Goal: Task Accomplishment & Management: Manage account settings

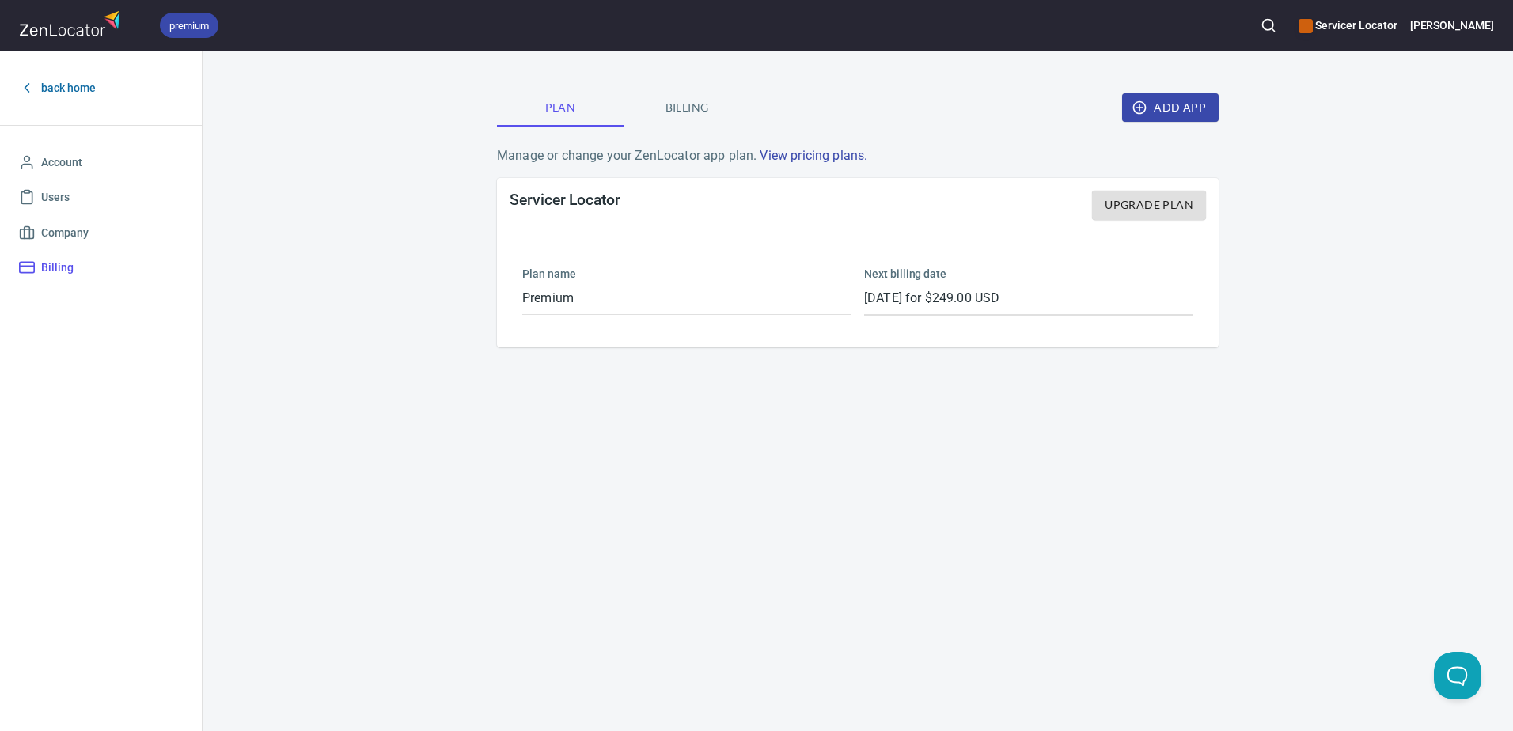
click at [68, 77] on link "back home" at bounding box center [101, 88] width 176 height 36
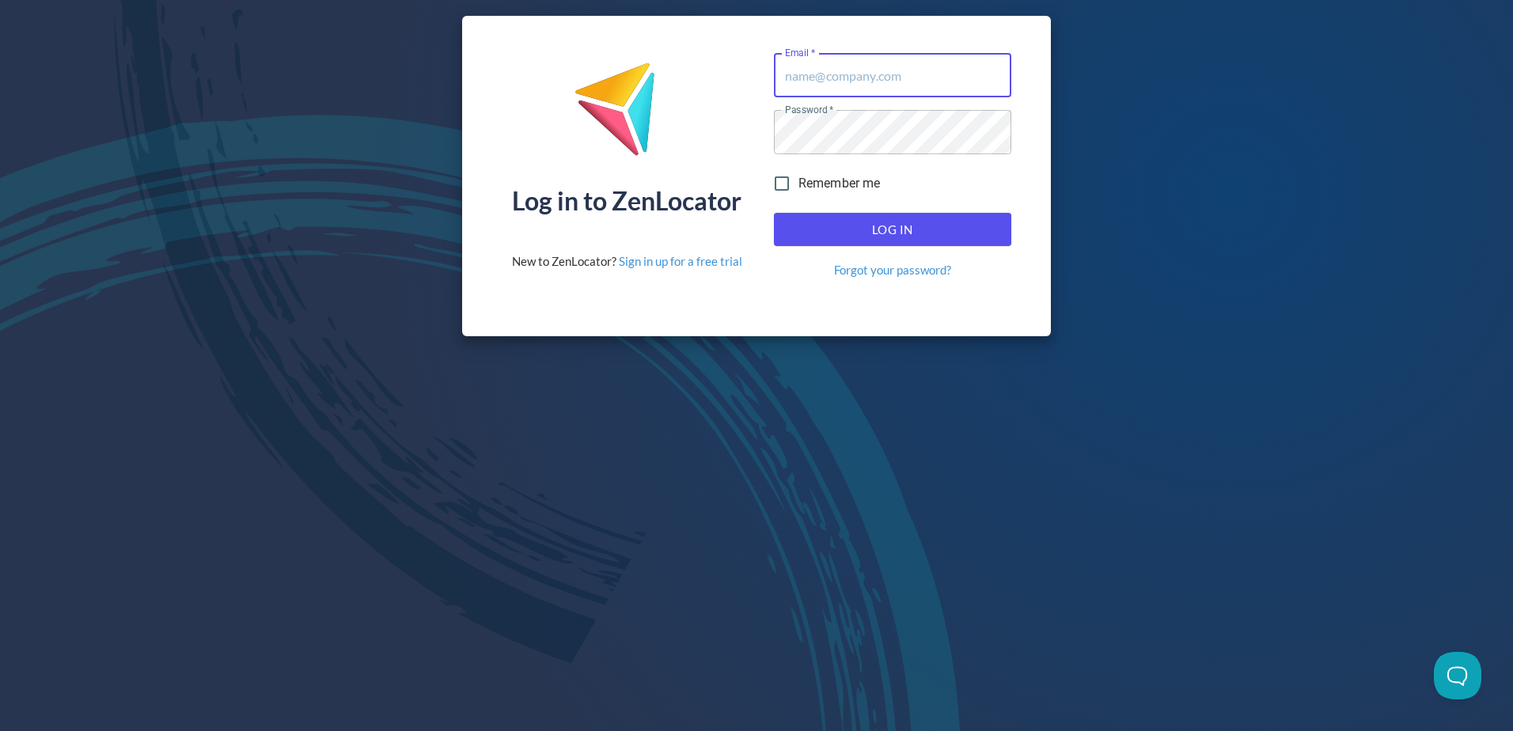
type input "[EMAIL_ADDRESS][DOMAIN_NAME]"
click at [898, 227] on span "Log In" at bounding box center [892, 229] width 203 height 21
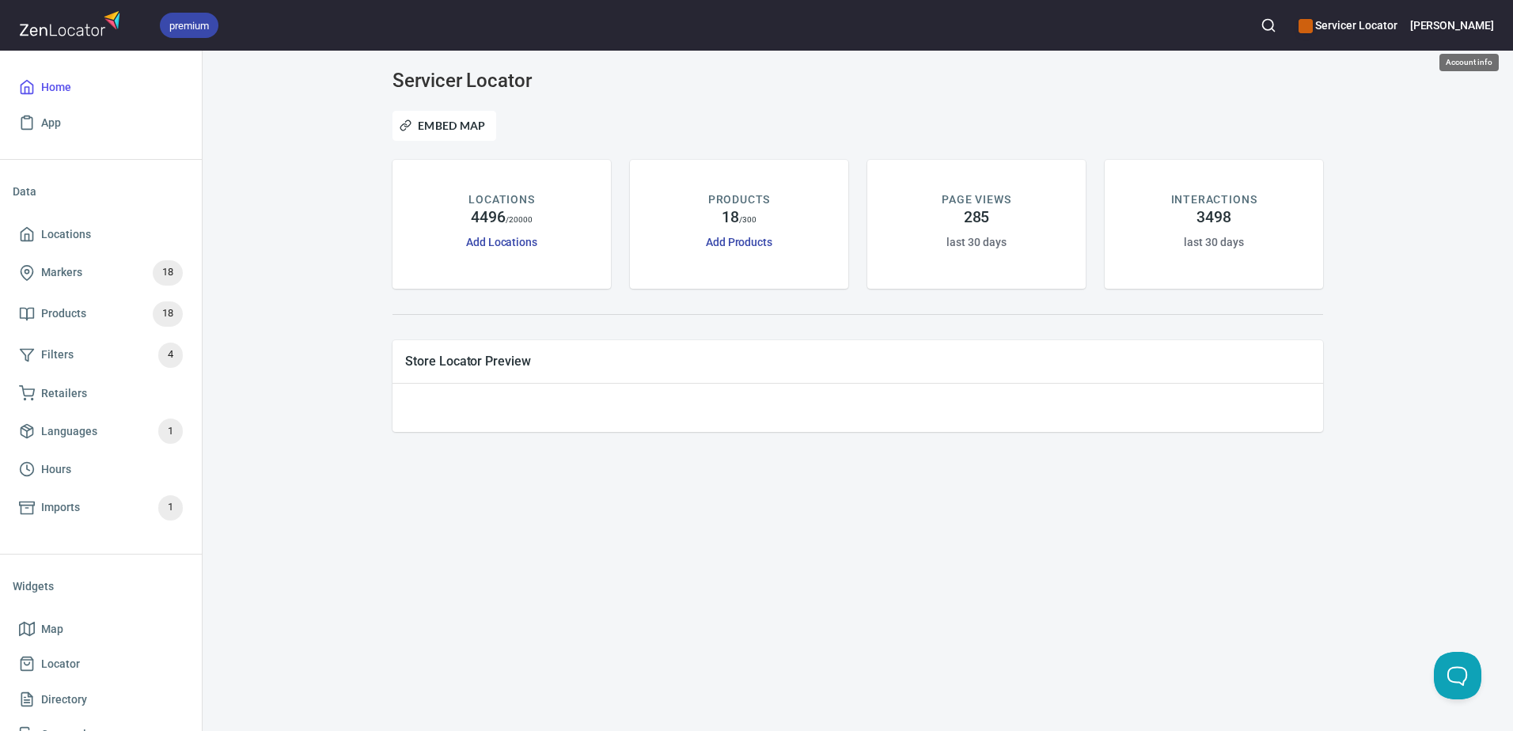
click at [1496, 30] on div "premium Servicer Locator [PERSON_NAME]" at bounding box center [756, 25] width 1513 height 51
click at [1483, 30] on h6 "[PERSON_NAME]" at bounding box center [1452, 25] width 84 height 17
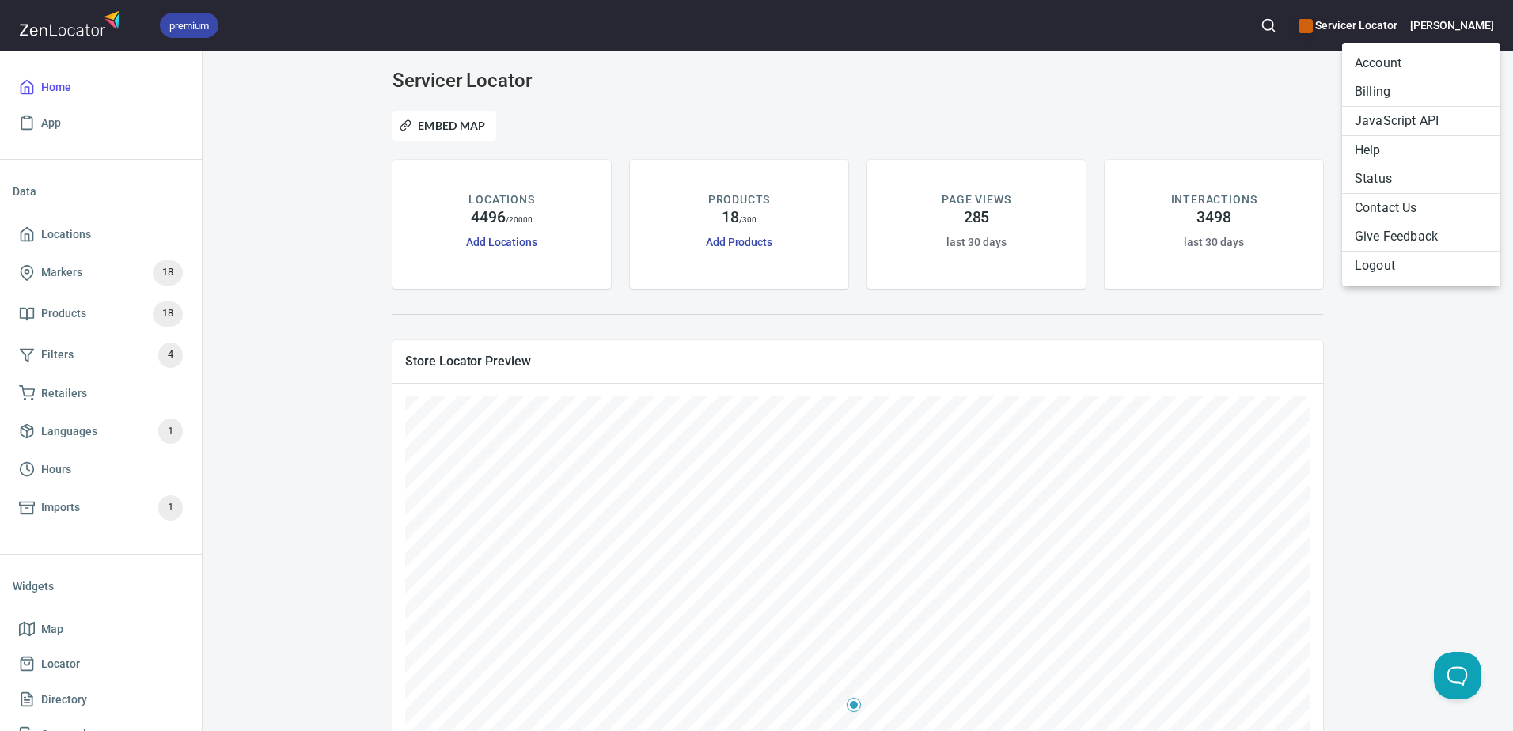
click at [574, 426] on div at bounding box center [756, 365] width 1513 height 731
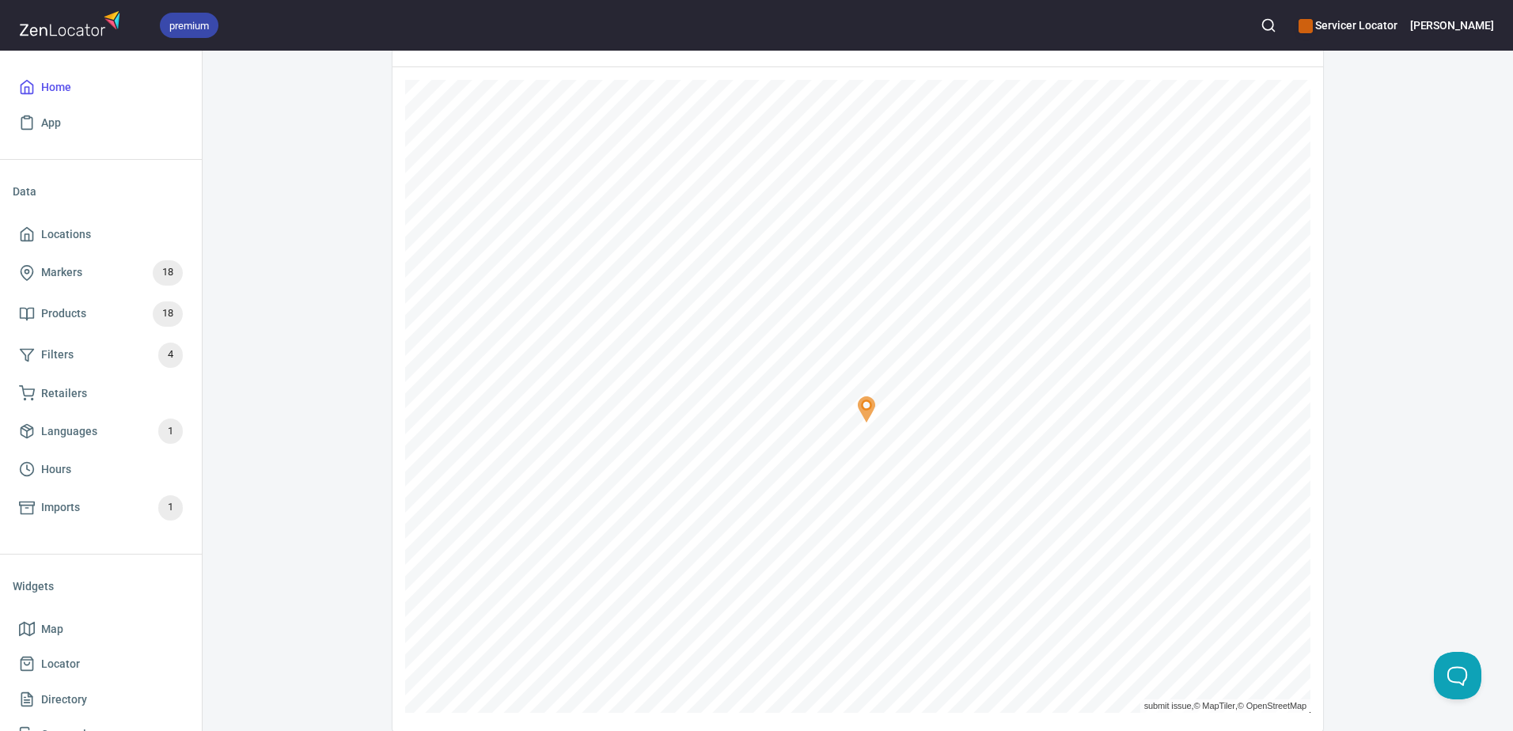
scroll to position [237, 0]
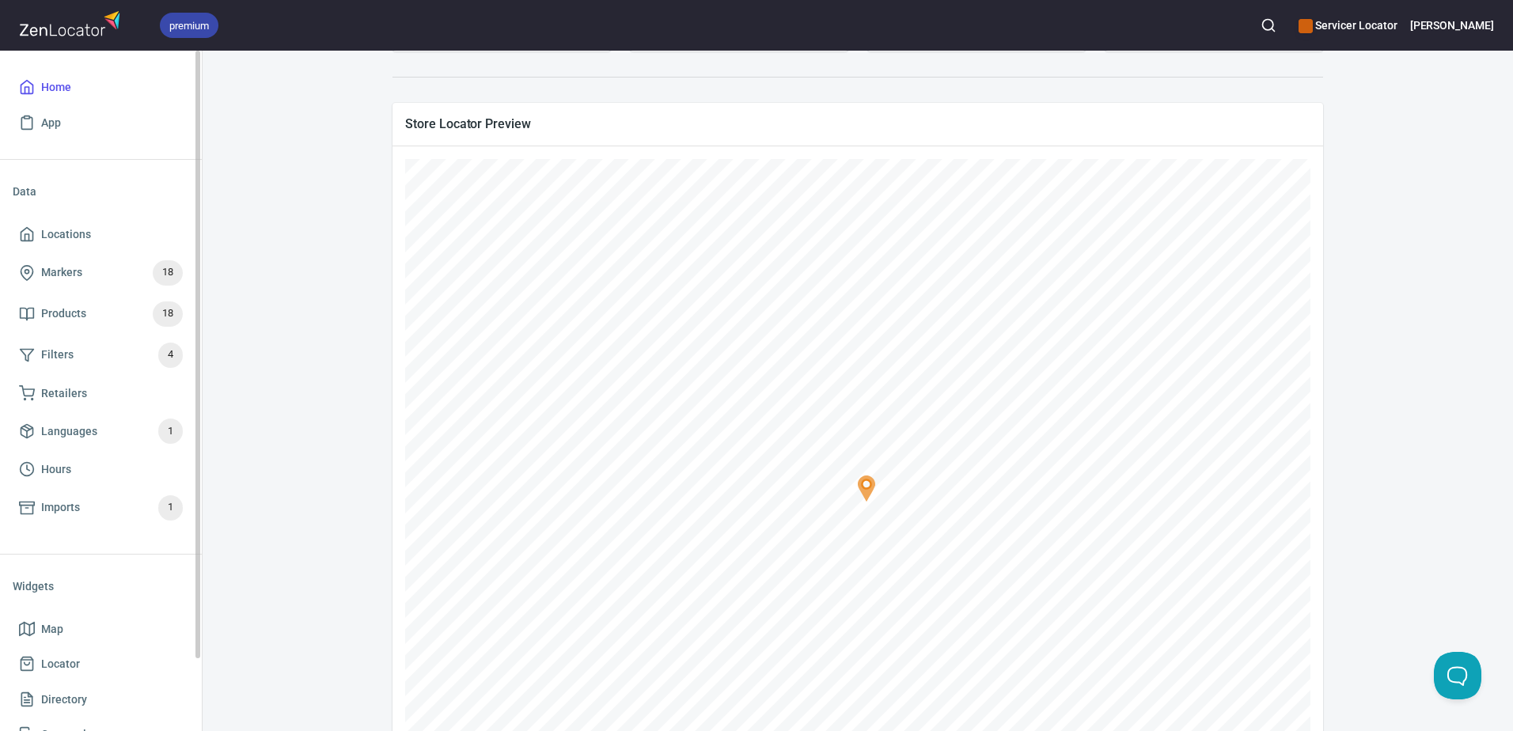
click at [19, 182] on li "Data" at bounding box center [101, 191] width 176 height 38
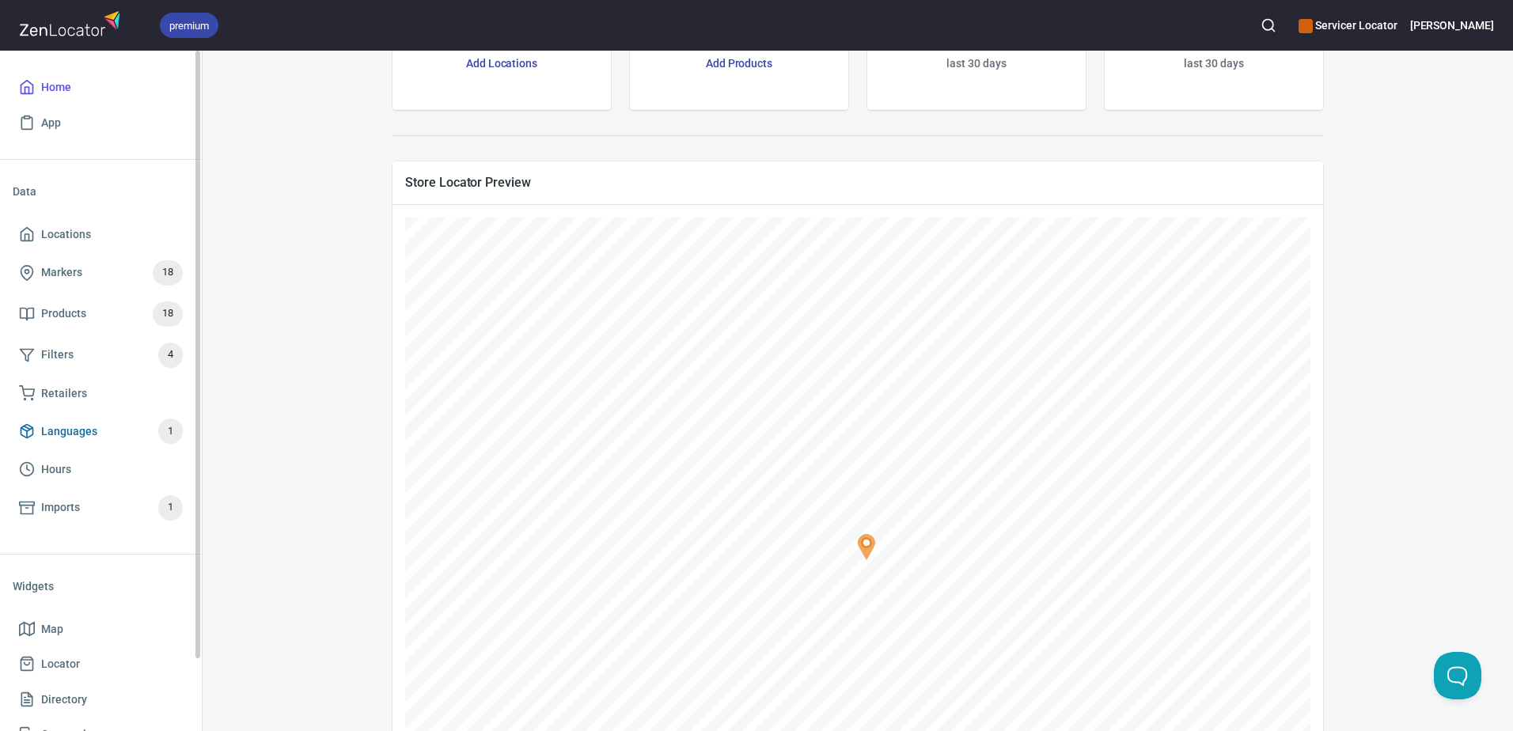
scroll to position [158, 0]
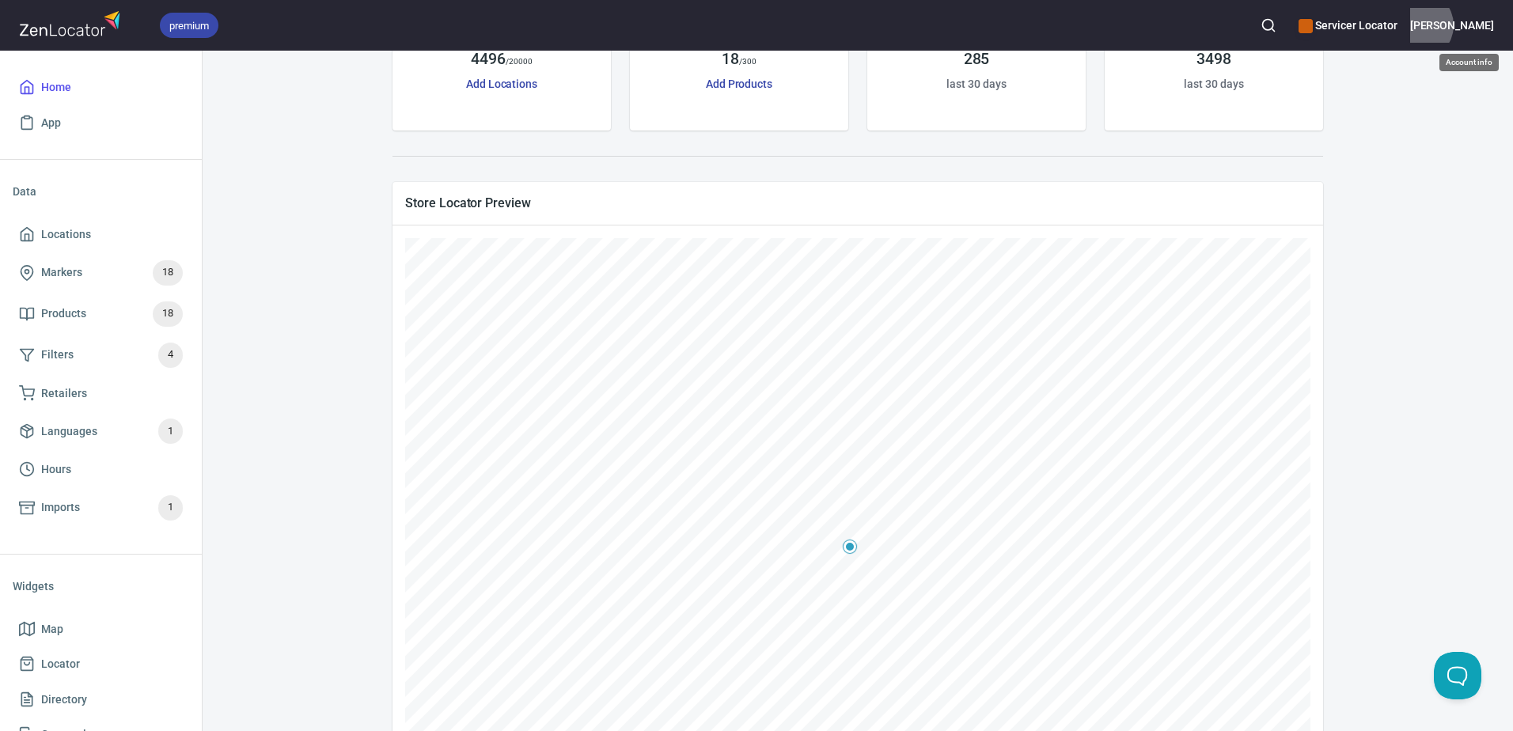
click at [1465, 25] on h6 "[PERSON_NAME]" at bounding box center [1452, 25] width 84 height 17
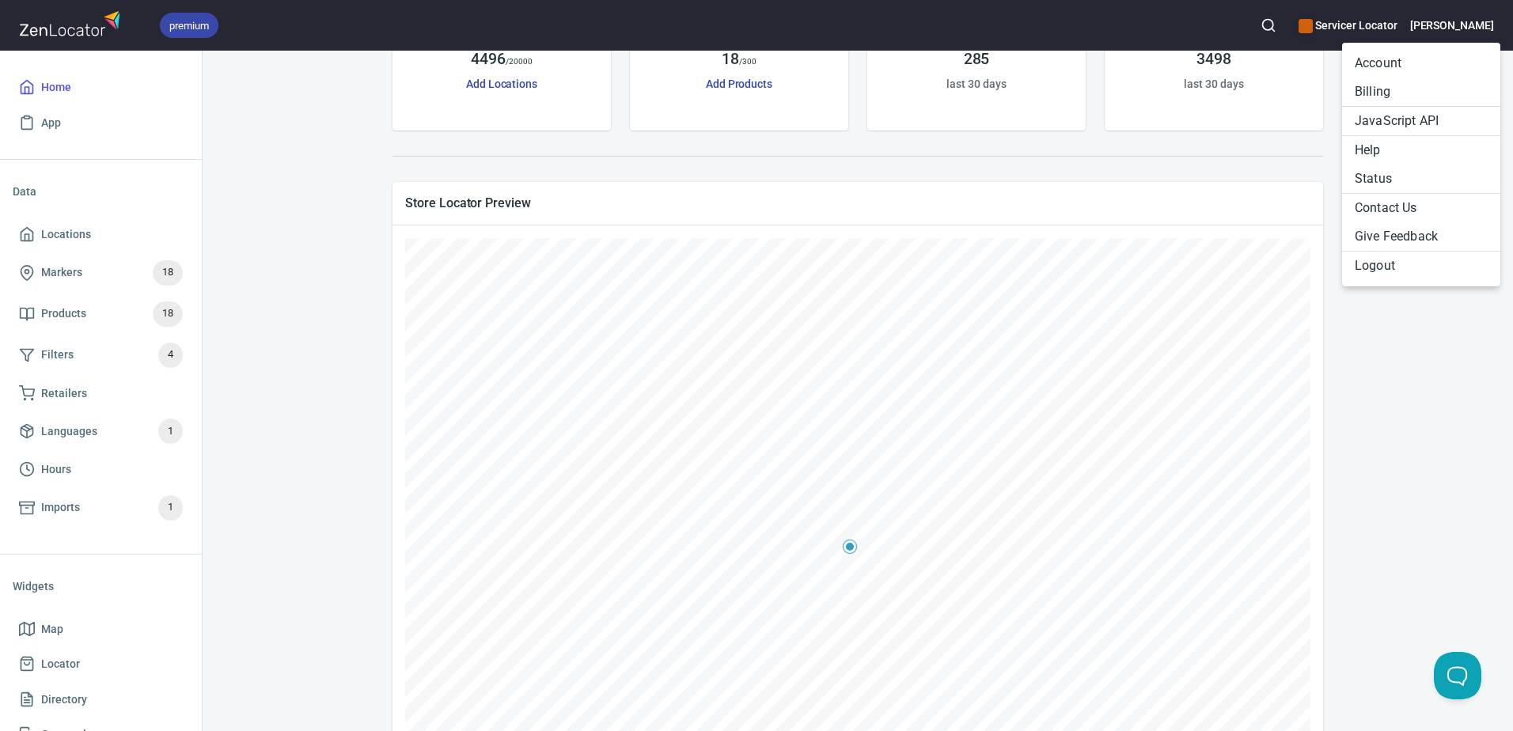
click at [1389, 60] on li "Account" at bounding box center [1421, 63] width 158 height 28
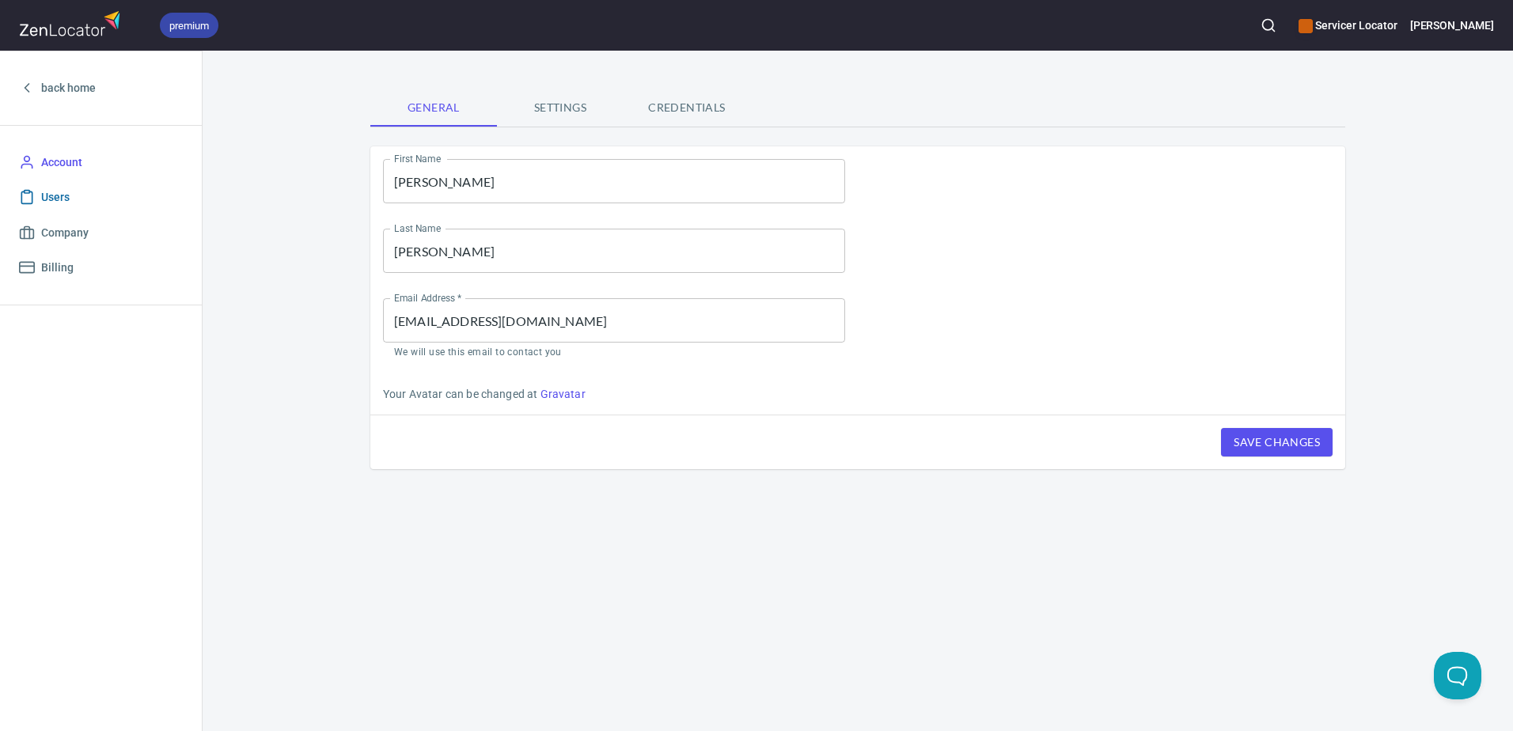
click at [65, 198] on span "Users" at bounding box center [55, 198] width 28 height 20
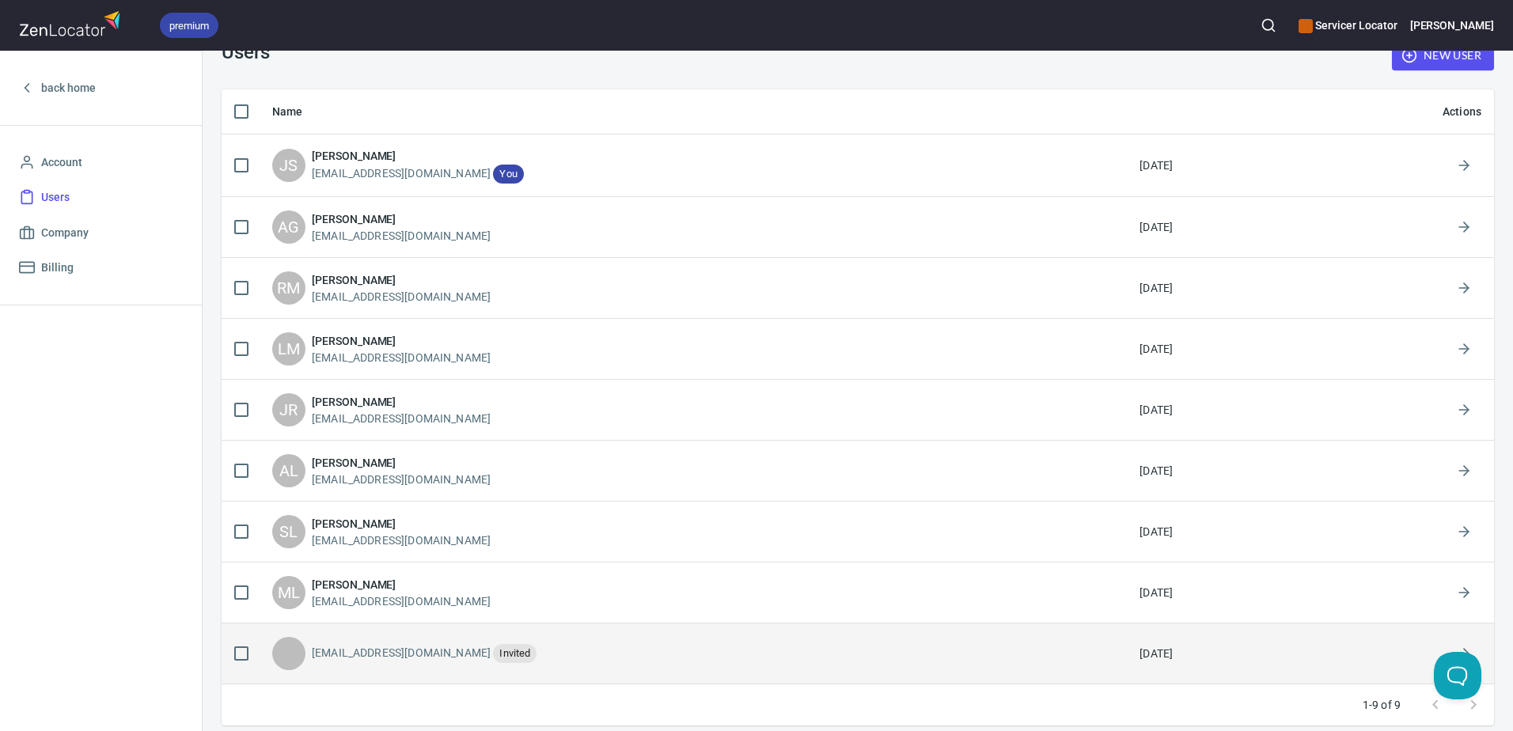
scroll to position [42, 0]
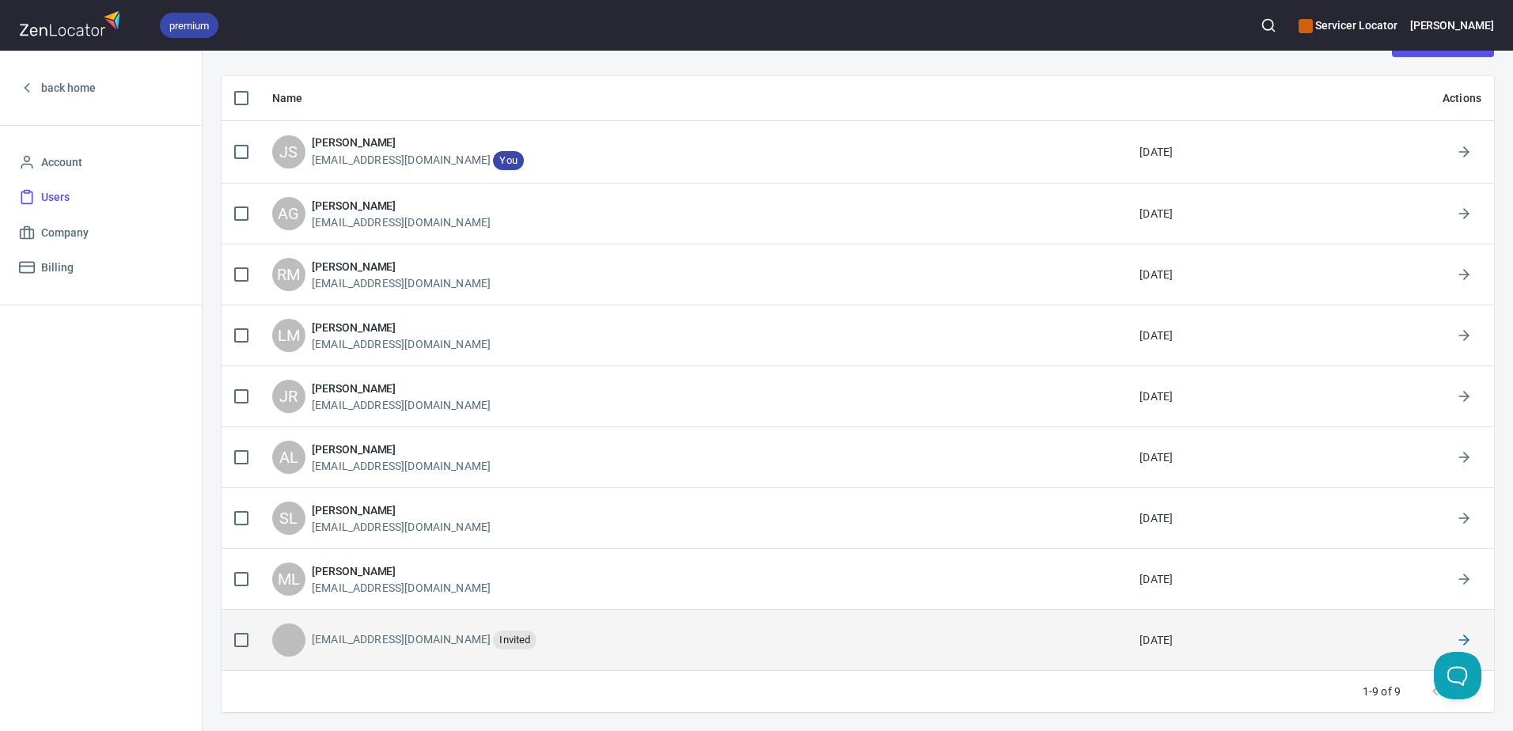
click at [1456, 635] on icon at bounding box center [1464, 640] width 16 height 16
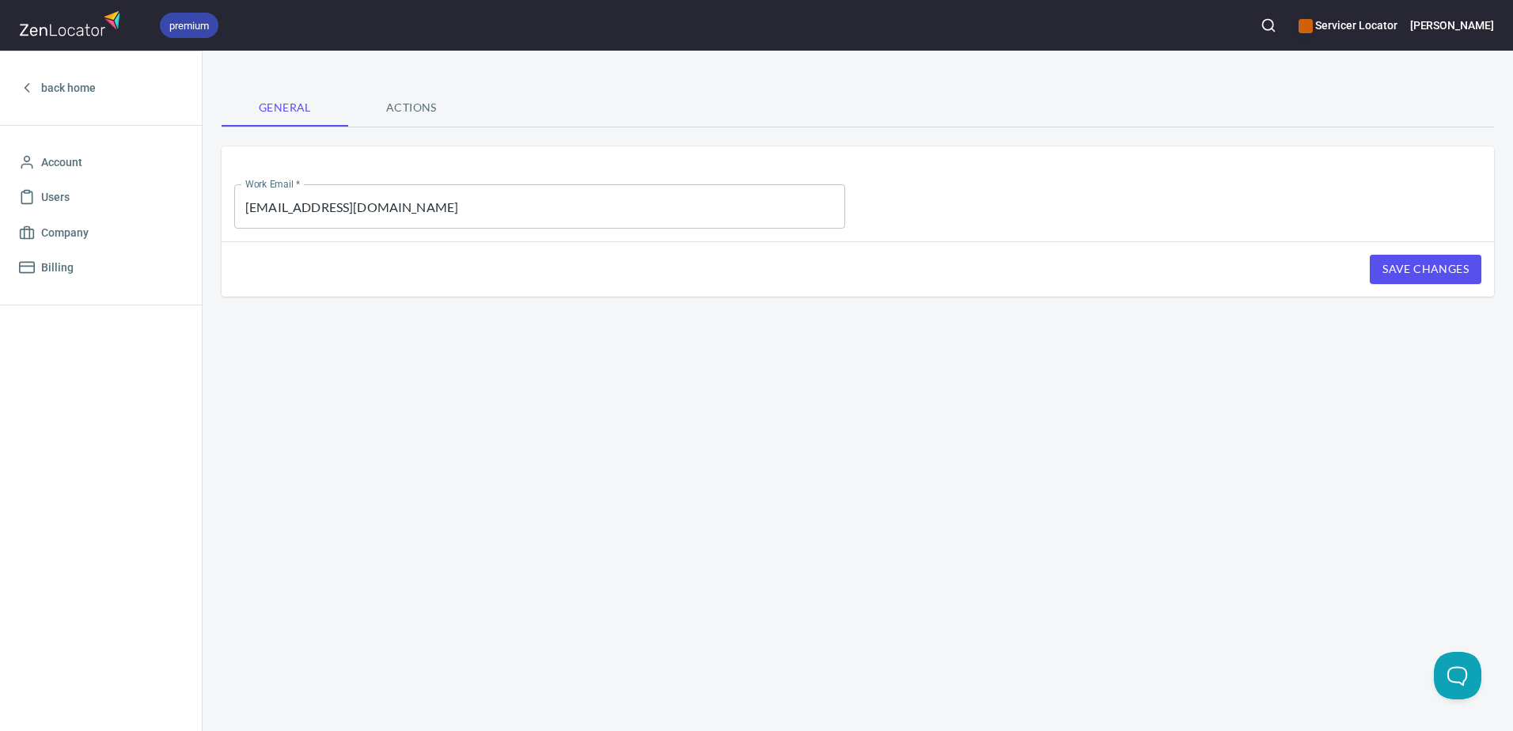
click at [515, 214] on input "[EMAIL_ADDRESS][DOMAIN_NAME]" at bounding box center [539, 206] width 611 height 44
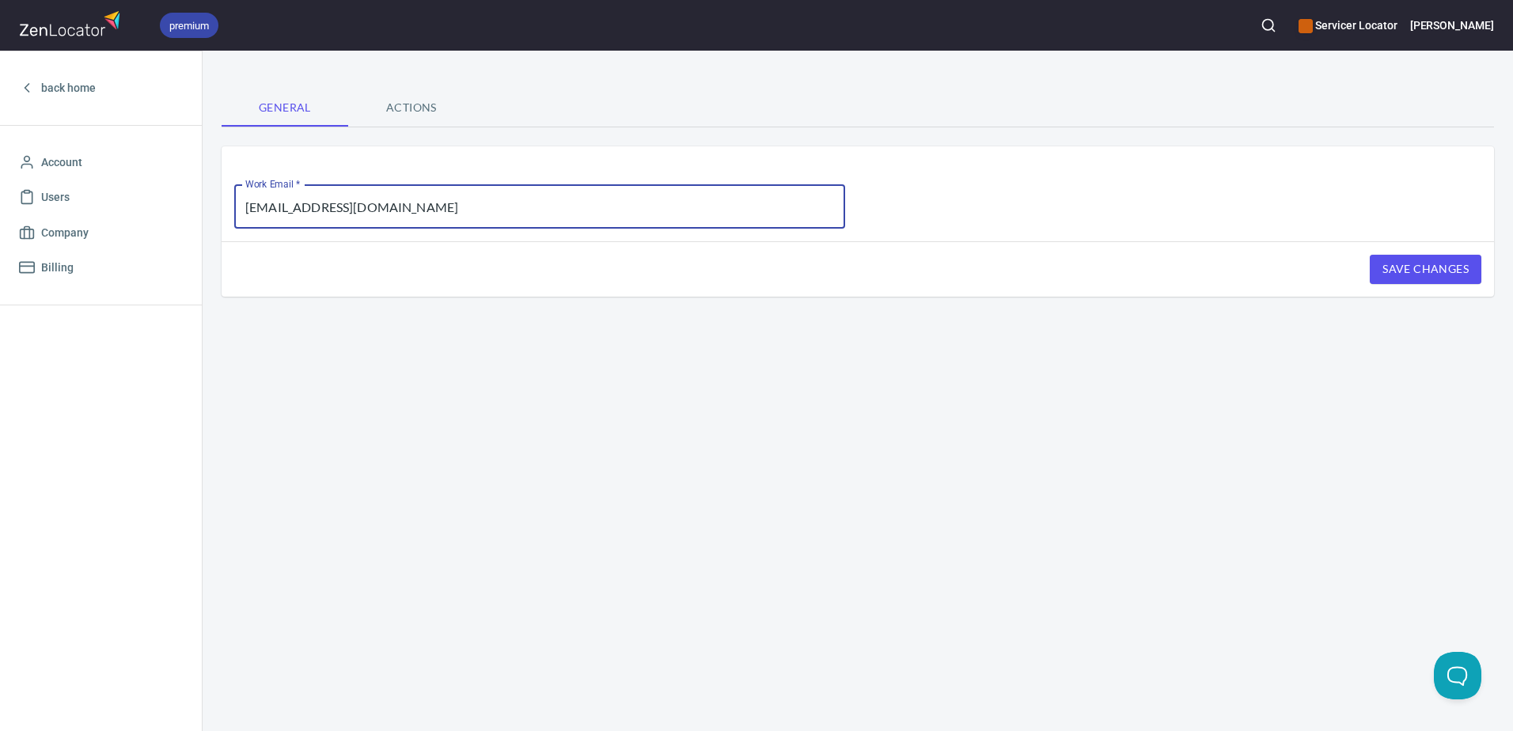
click at [407, 113] on span "Actions" at bounding box center [412, 108] width 108 height 20
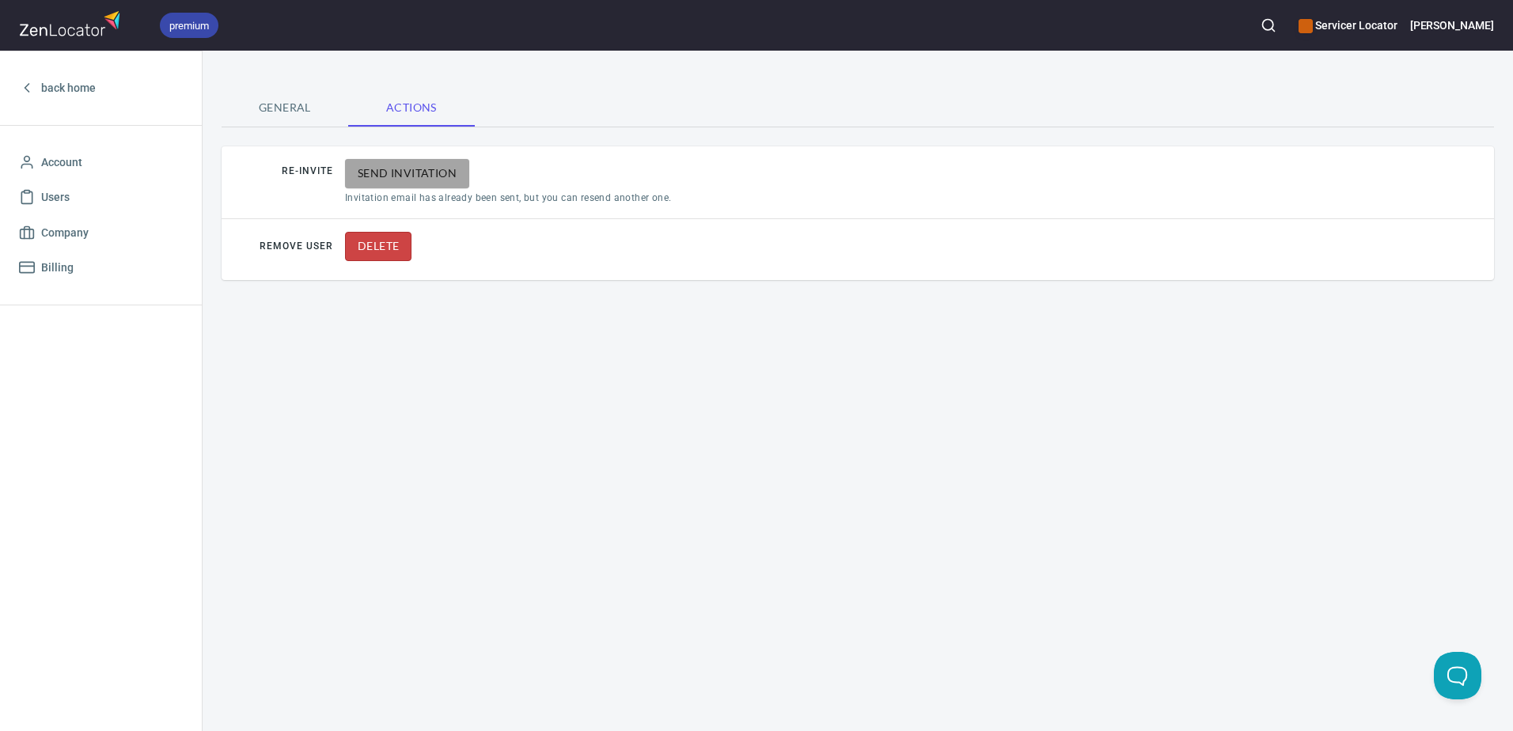
click at [402, 165] on span "Send Invitation" at bounding box center [407, 174] width 99 height 20
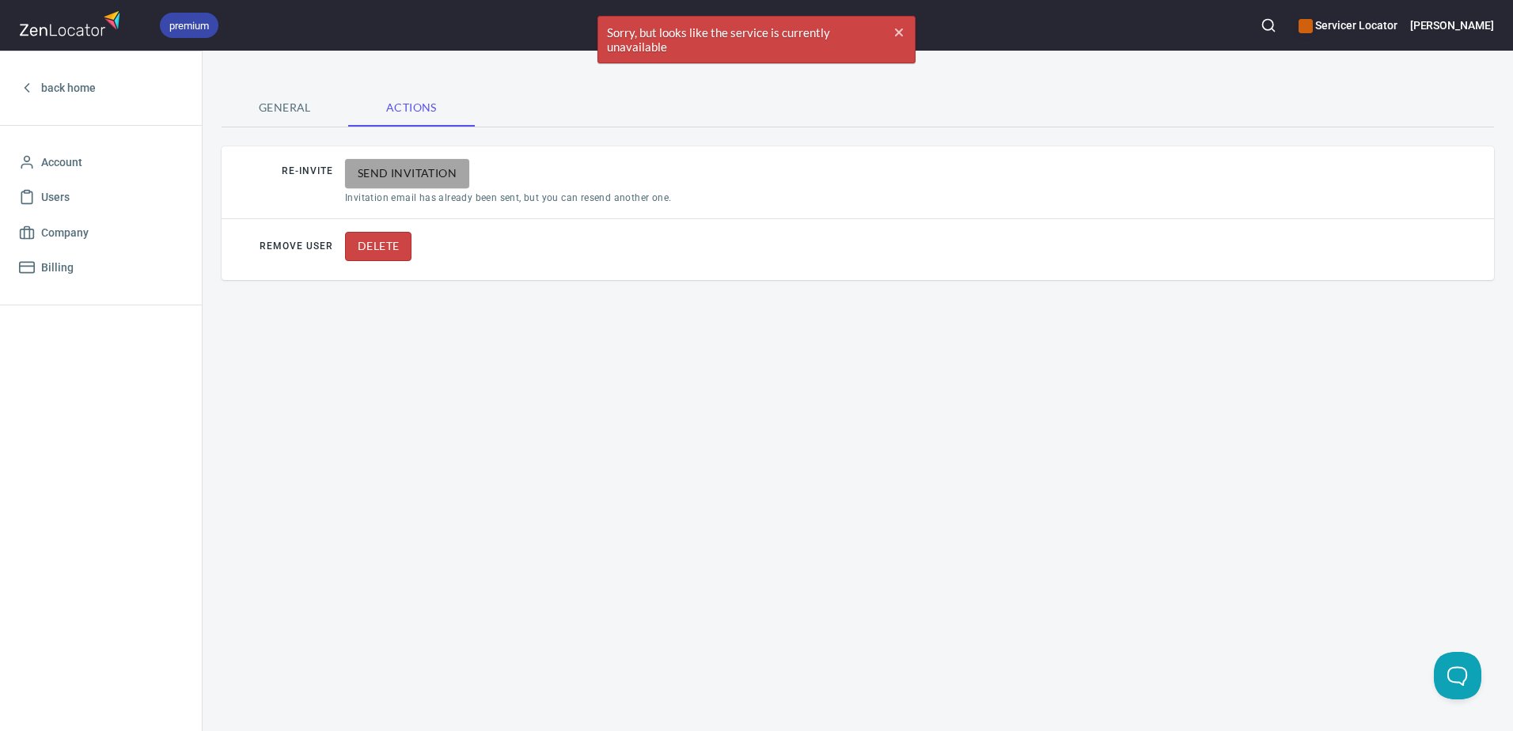
click at [400, 165] on span "Send Invitation" at bounding box center [407, 174] width 99 height 20
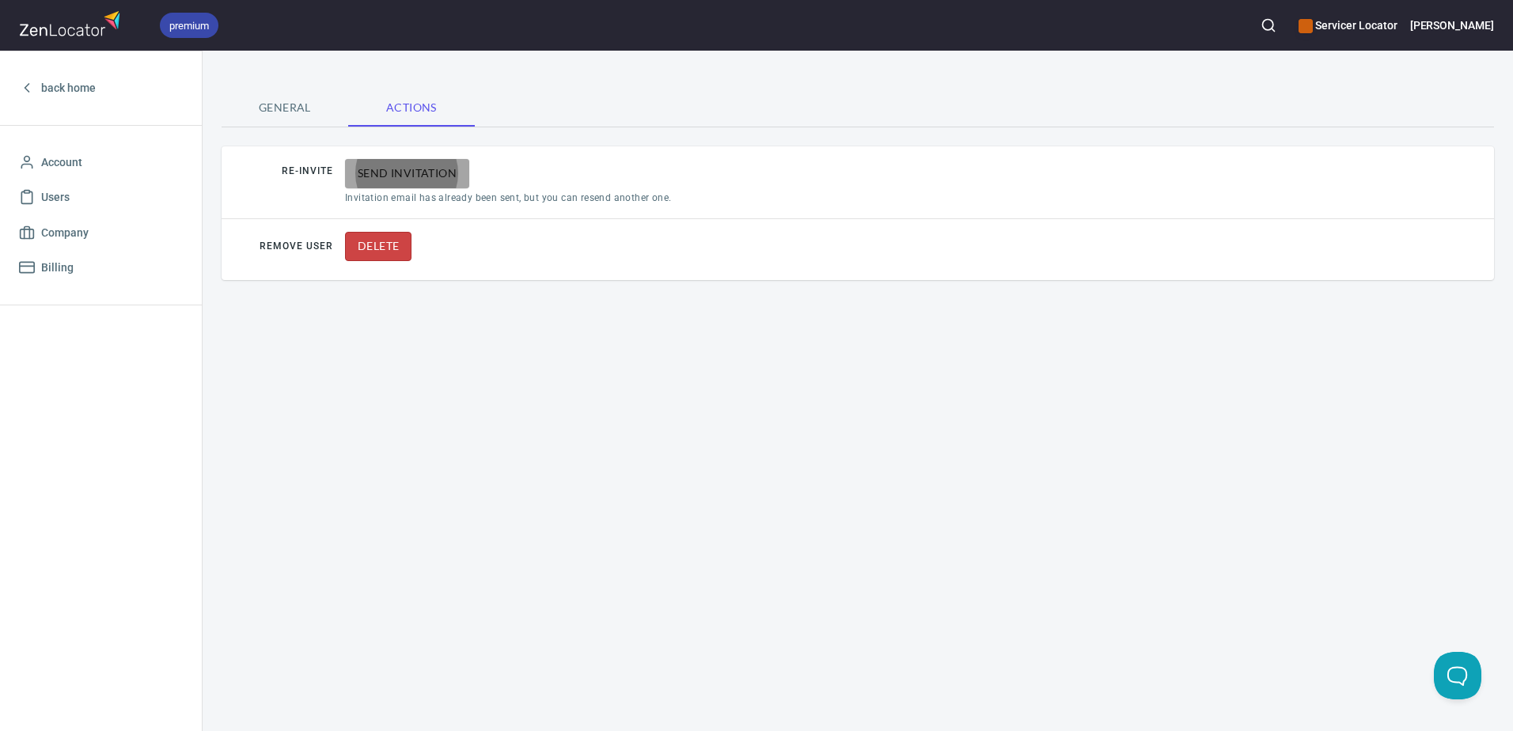
click at [404, 174] on span "Send Invitation" at bounding box center [407, 174] width 99 height 20
drag, startPoint x: 1468, startPoint y: 360, endPoint x: 1447, endPoint y: 365, distance: 21.1
click at [1468, 360] on div "General Actions Re-Invite Send Invitation Invitation email has already been sen…" at bounding box center [858, 391] width 1310 height 681
click at [406, 173] on span "Send Invitation" at bounding box center [407, 174] width 99 height 20
click at [69, 86] on span "back home" at bounding box center [68, 88] width 55 height 20
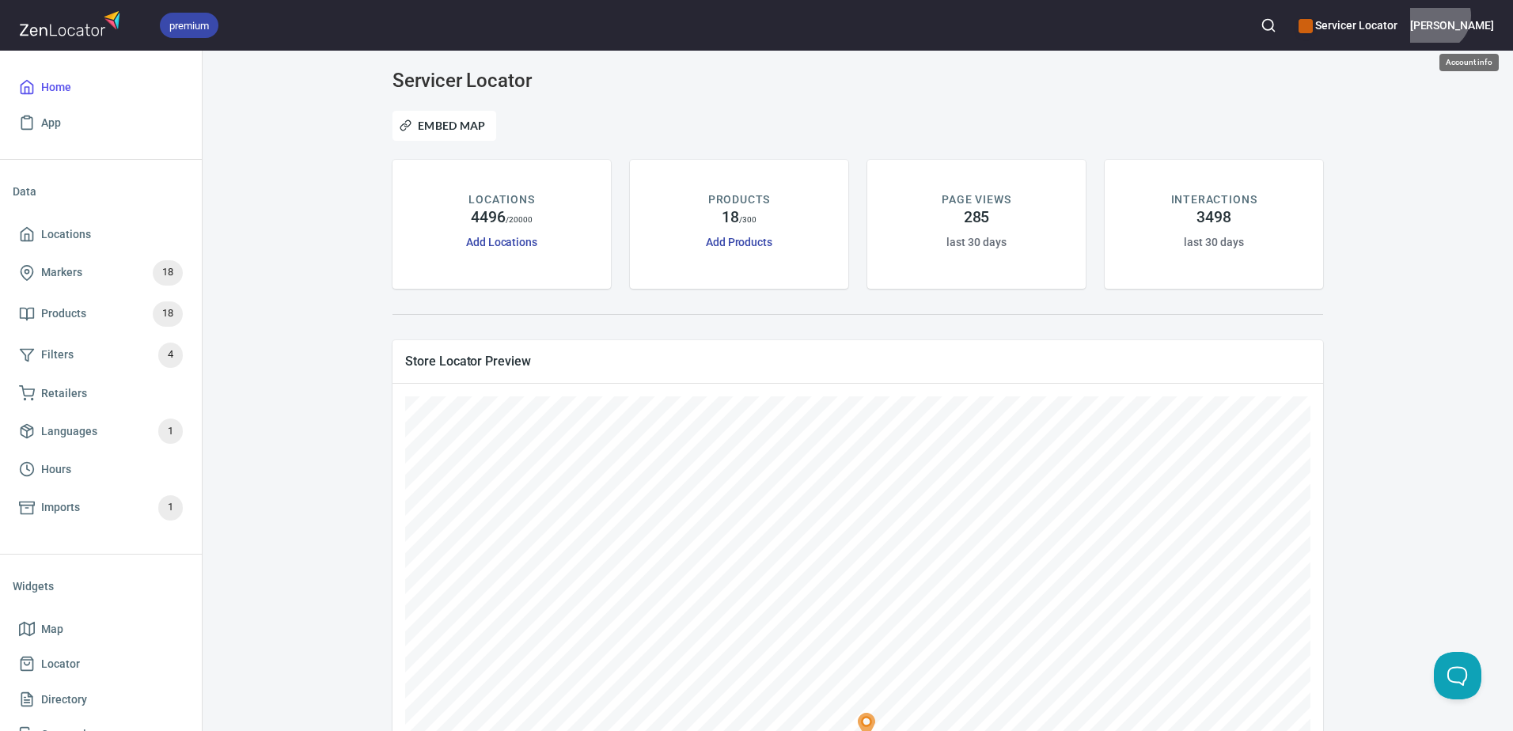
click at [1480, 15] on button "[PERSON_NAME]" at bounding box center [1452, 25] width 84 height 35
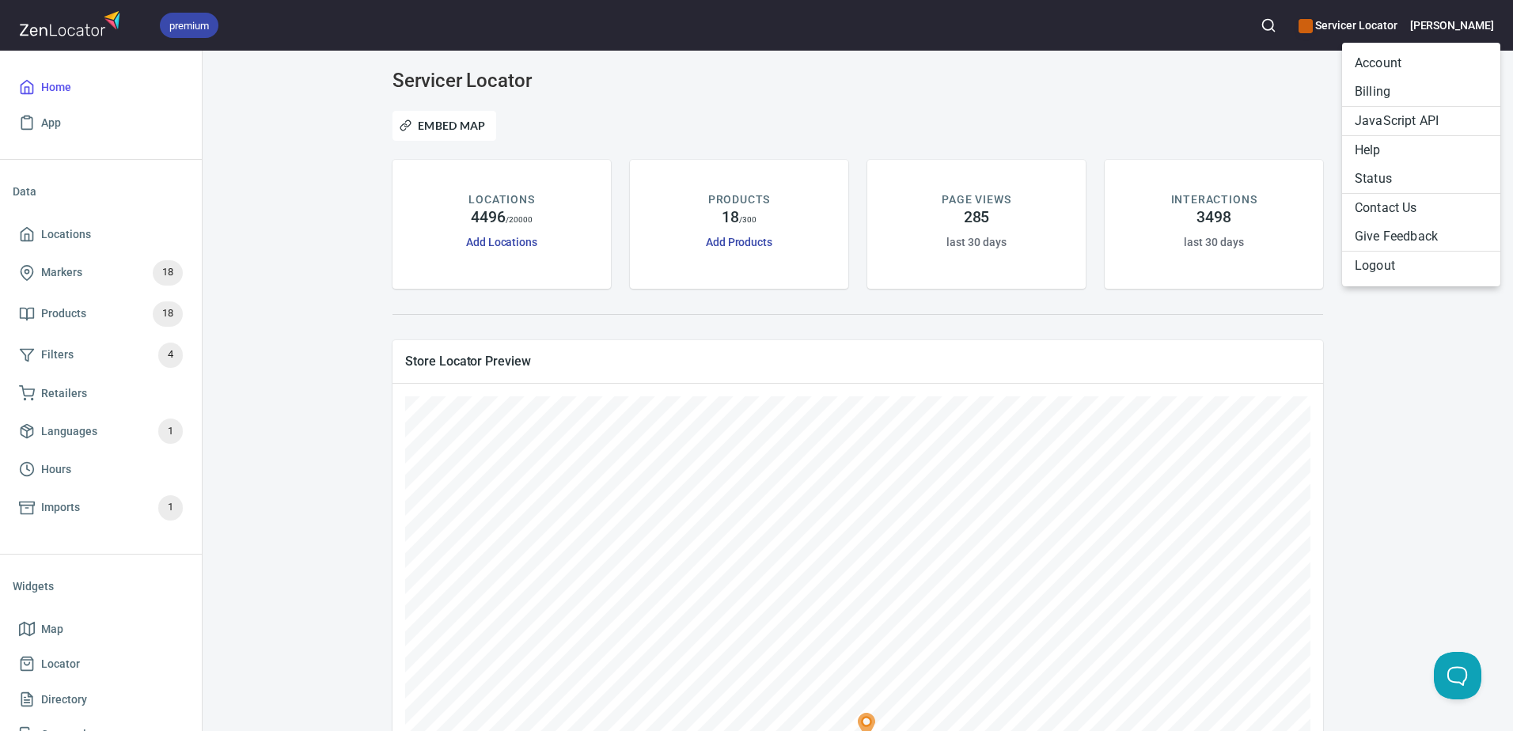
click at [1392, 91] on li "Billing" at bounding box center [1421, 92] width 158 height 28
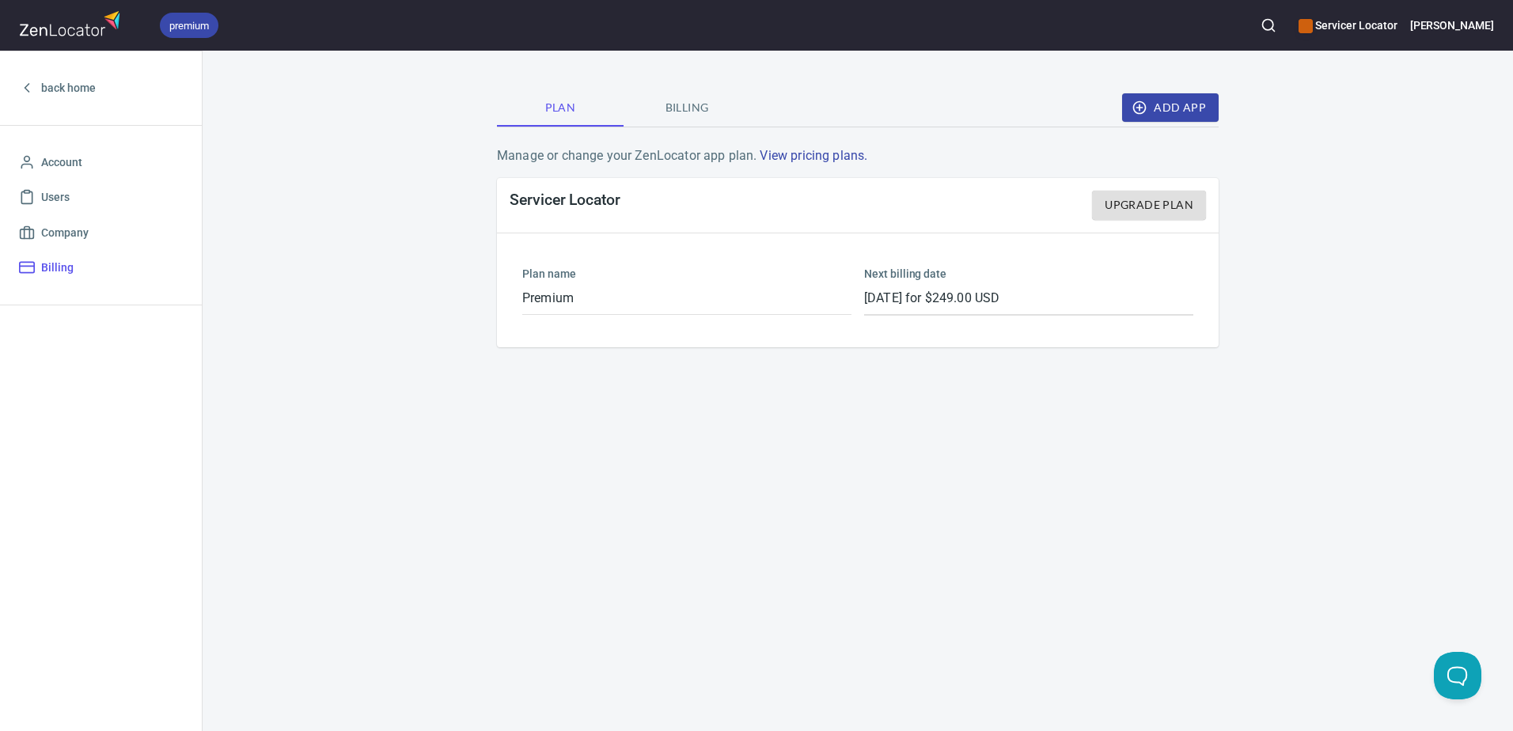
click at [676, 113] on span "Billing" at bounding box center [687, 108] width 108 height 20
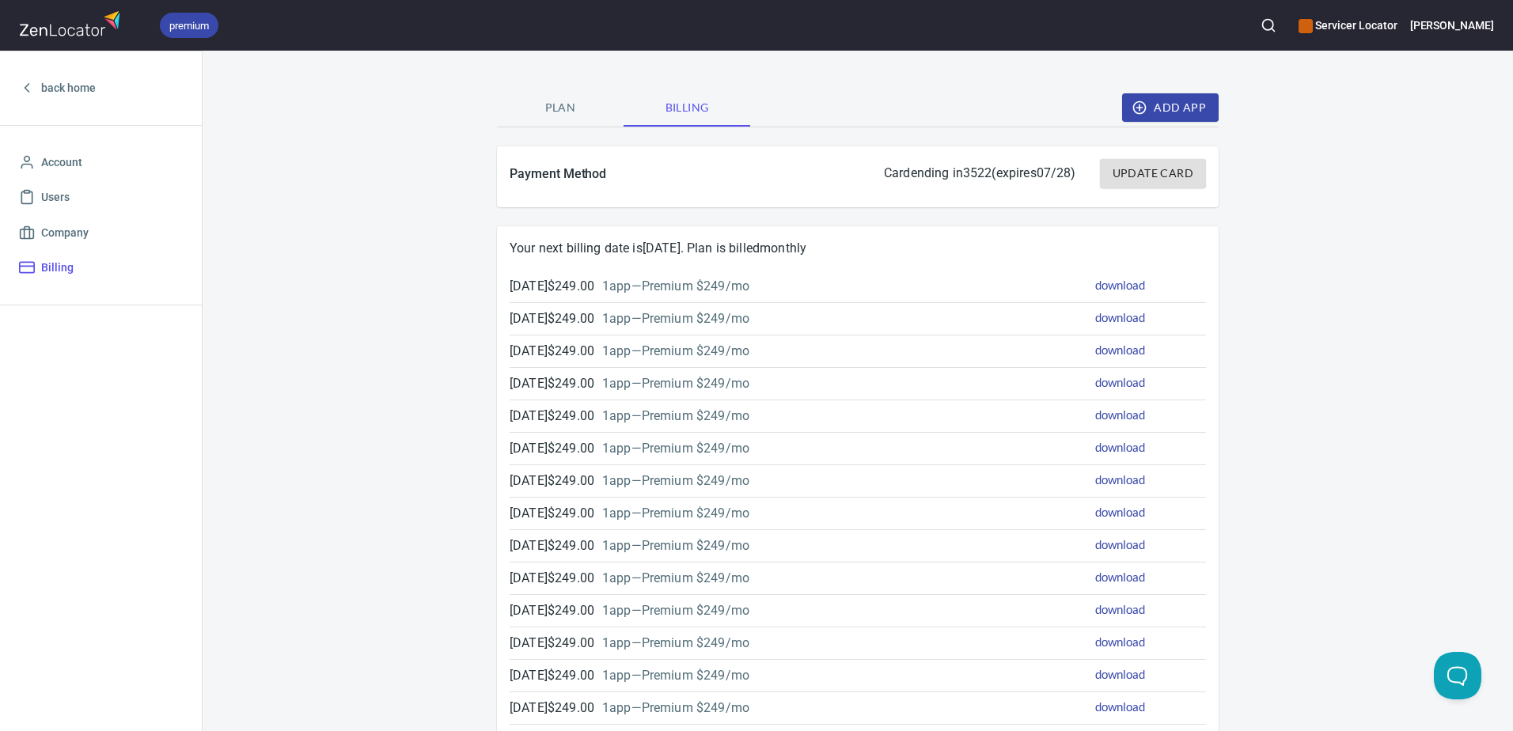
click at [1154, 170] on span "Update Card" at bounding box center [1153, 174] width 81 height 20
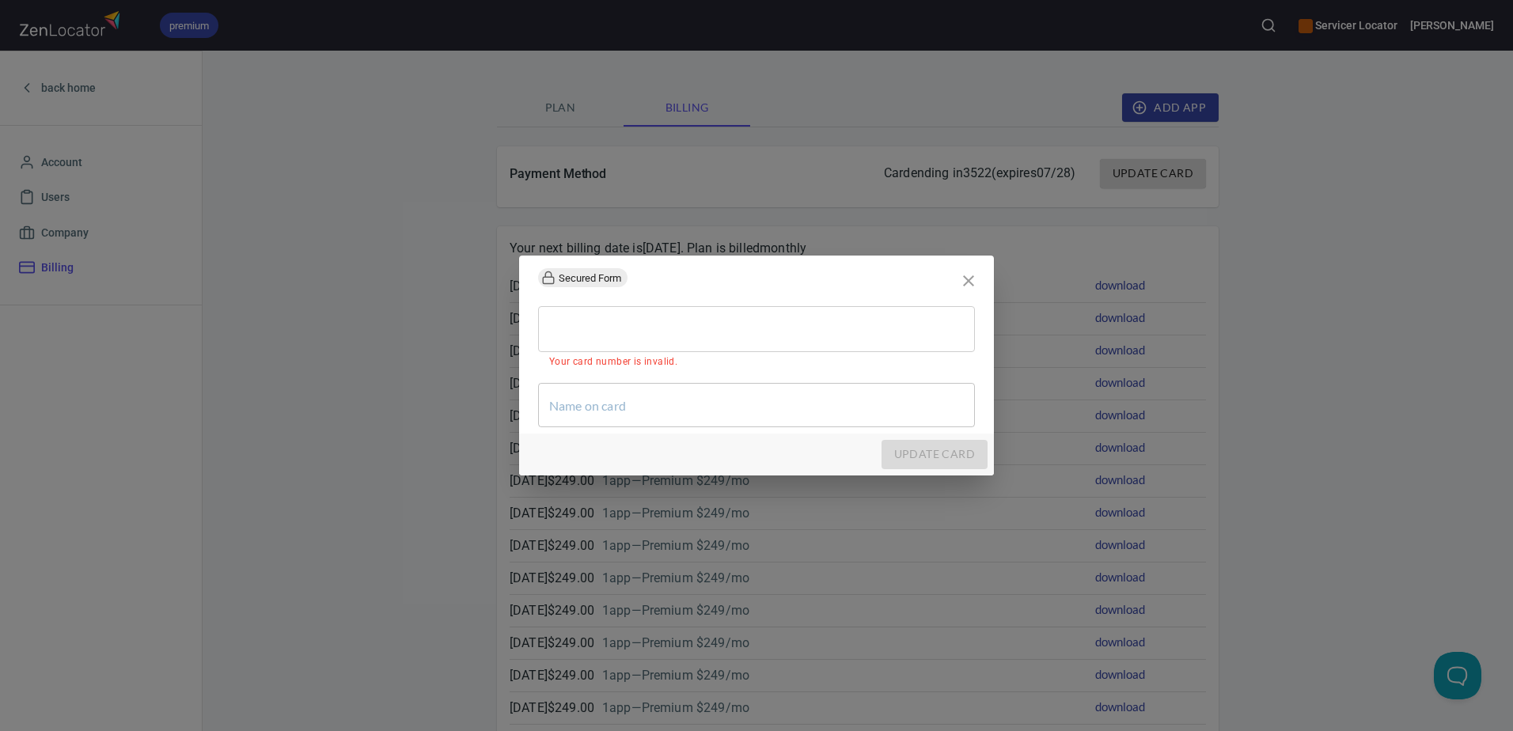
click at [788, 370] on p "Your card number is invalid." at bounding box center [762, 362] width 426 height 16
click at [753, 359] on p "Your card number is invalid." at bounding box center [762, 362] width 426 height 16
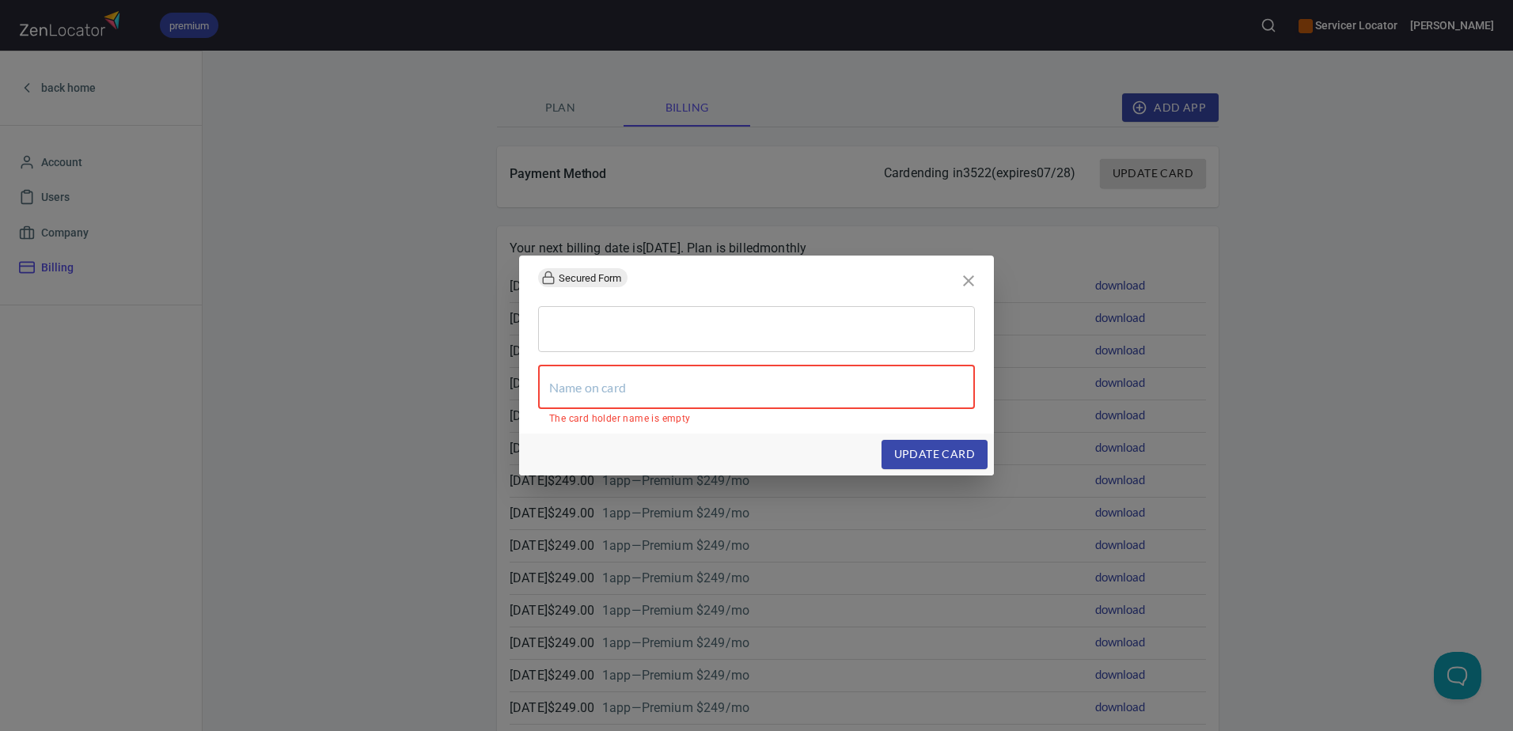
click at [796, 384] on input "text" at bounding box center [756, 387] width 437 height 44
click at [662, 370] on input "text" at bounding box center [756, 387] width 437 height 44
paste input "[PERSON_NAME]"
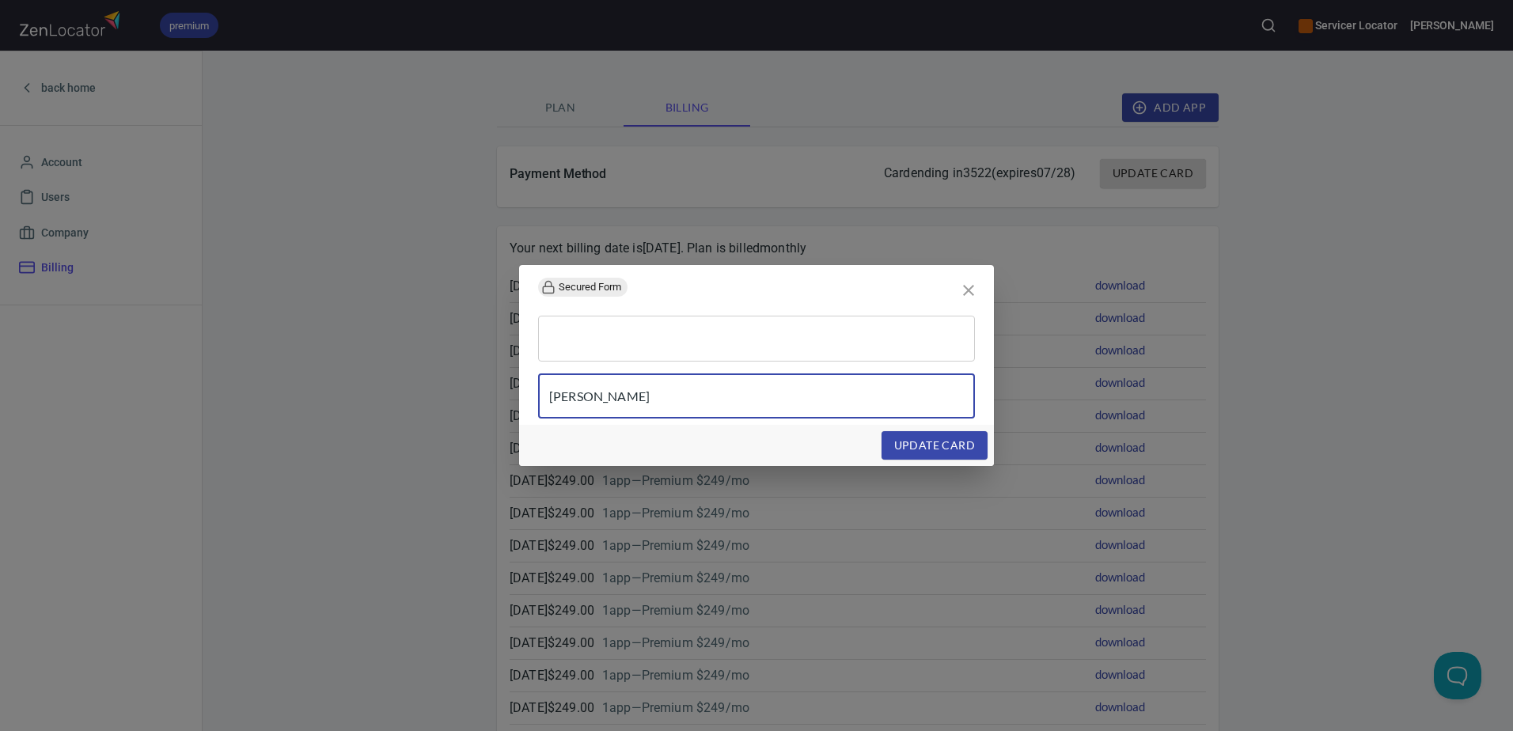
type input "[PERSON_NAME]"
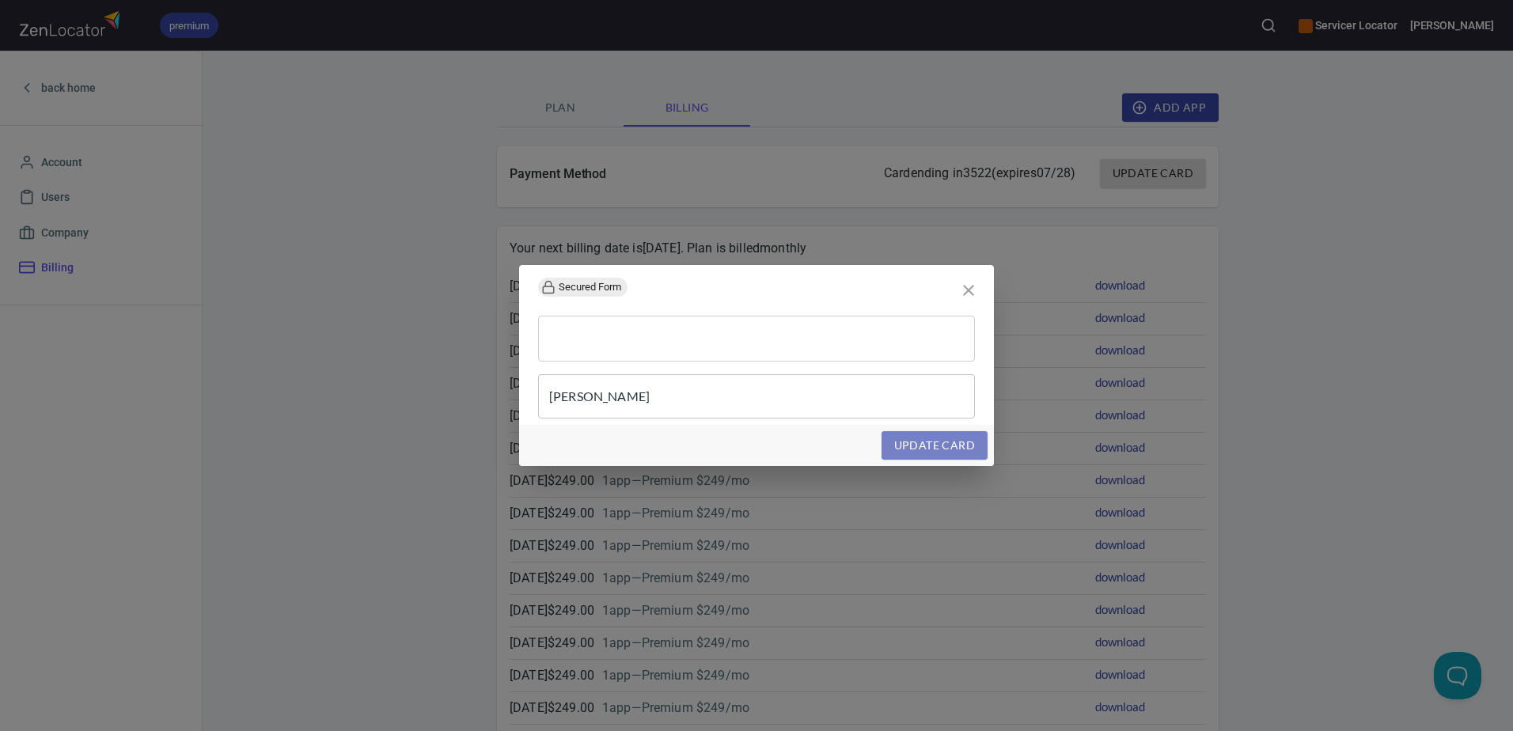
click at [945, 457] on button "update card" at bounding box center [934, 445] width 106 height 29
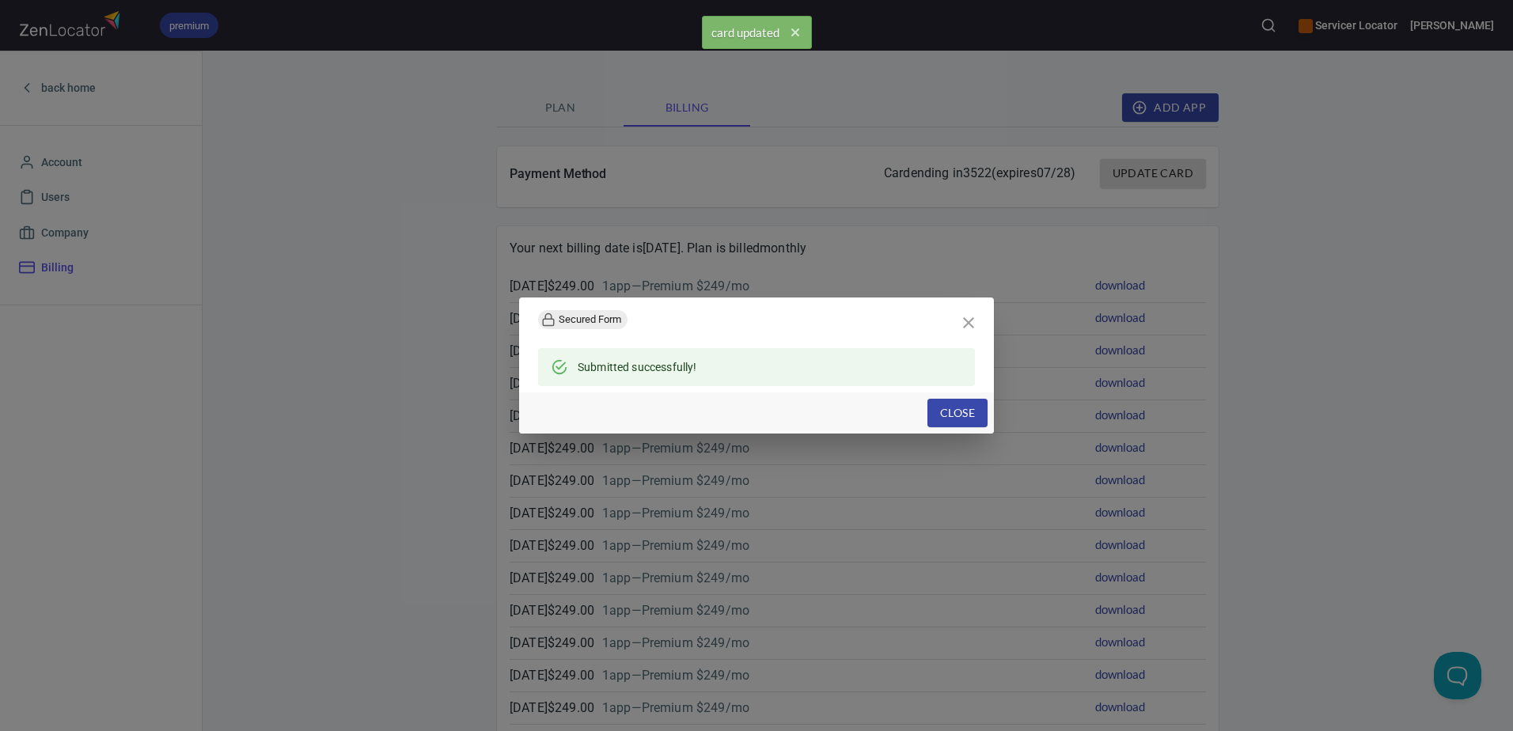
click at [951, 417] on span "Close" at bounding box center [957, 414] width 35 height 20
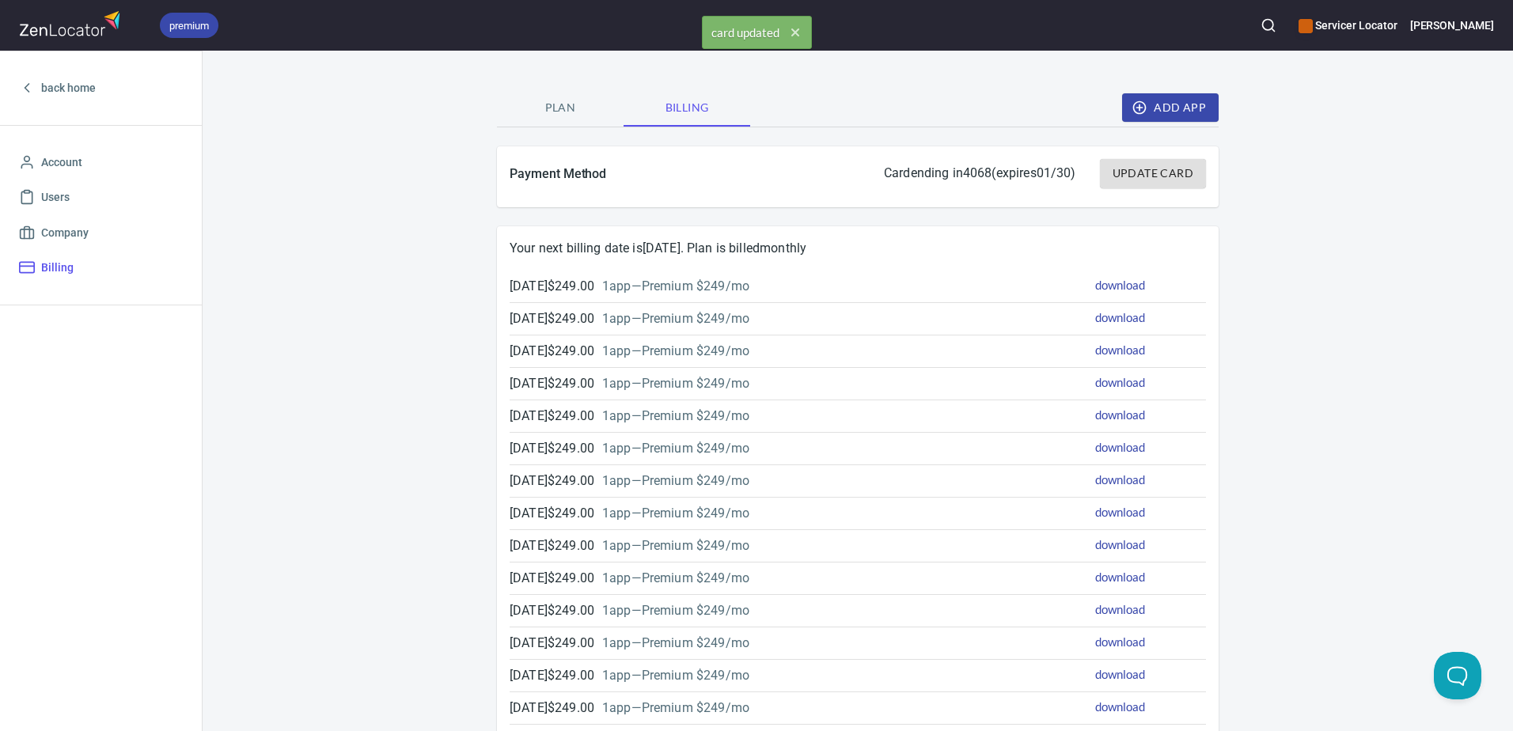
drag, startPoint x: 1382, startPoint y: 254, endPoint x: 1010, endPoint y: 329, distance: 379.4
click at [1382, 255] on div "Plan Billing Add App Payment Method Card ending in 4068 (expires 01/30 ) Update…" at bounding box center [858, 625] width 1310 height 1148
click at [353, 304] on div "Plan Billing Add App Payment Method Card ending in 4068 (expires 01/30 ) Update…" at bounding box center [858, 625] width 1310 height 1148
